Goal: Check status: Check status

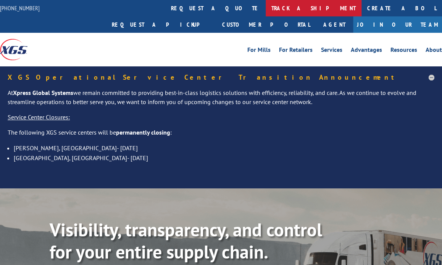
click at [266, 5] on link "track a shipment" at bounding box center [314, 8] width 96 height 16
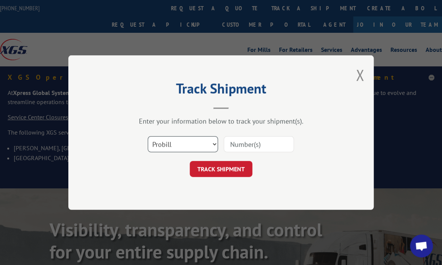
click at [191, 140] on select "Select category... Probill BOL PO" at bounding box center [183, 144] width 70 height 16
select select "po"
click at [148, 136] on select "Select category... Probill BOL PO" at bounding box center [183, 144] width 70 height 16
click at [249, 145] on input at bounding box center [259, 144] width 70 height 16
type input "41491848"
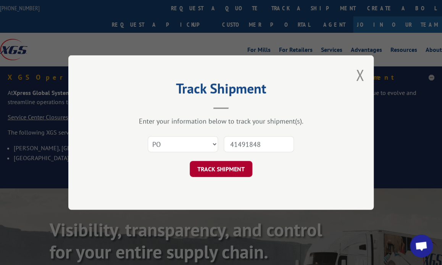
click at [223, 174] on button "TRACK SHIPMENT" at bounding box center [221, 169] width 63 height 16
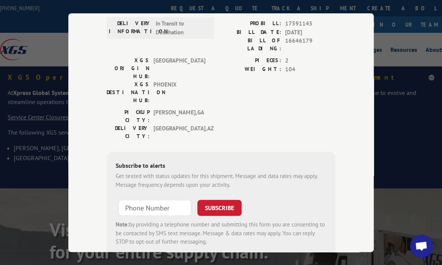
scroll to position [129, 0]
click at [168, 199] on input at bounding box center [155, 207] width 72 height 16
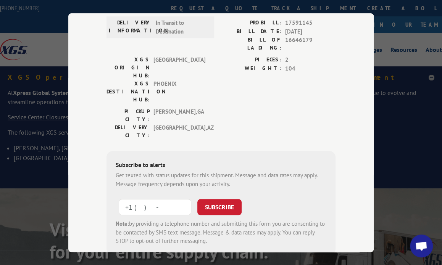
type input "+1 (___) ___-____"
